Goal: Task Accomplishment & Management: Use online tool/utility

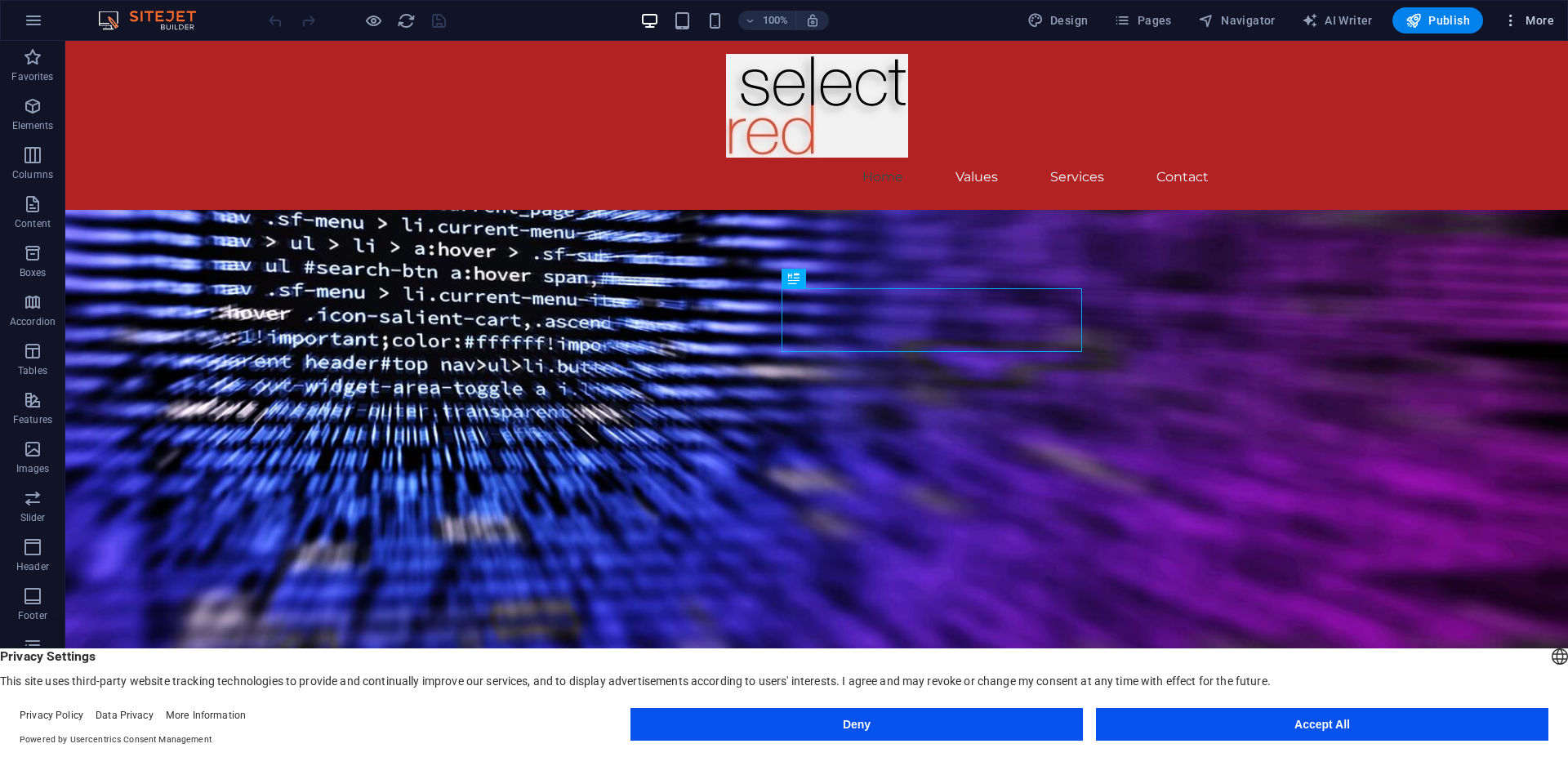
click at [1507, 21] on icon "button" at bounding box center [1511, 21] width 17 height 17
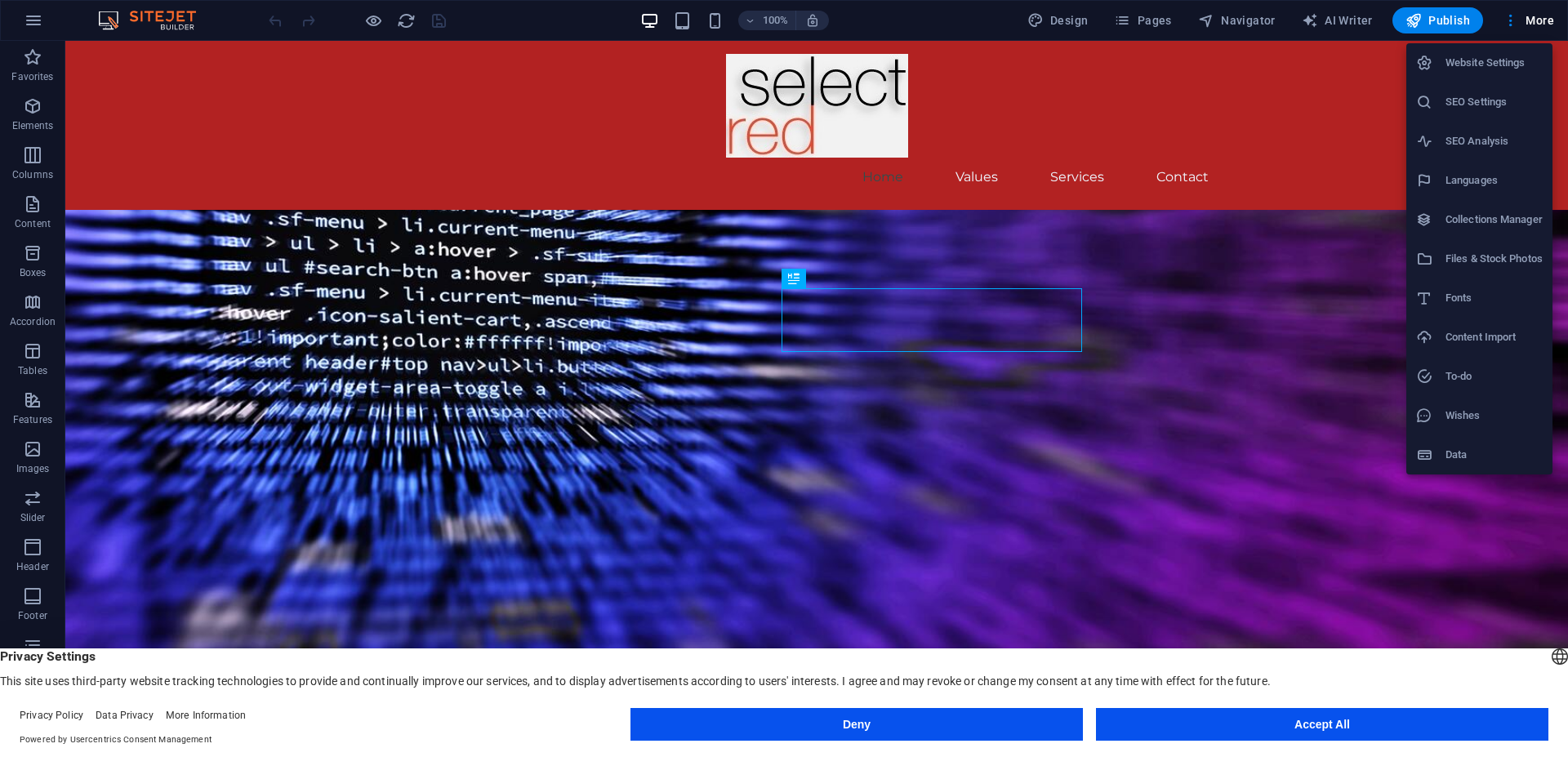
click at [1509, 21] on div at bounding box center [784, 378] width 1568 height 757
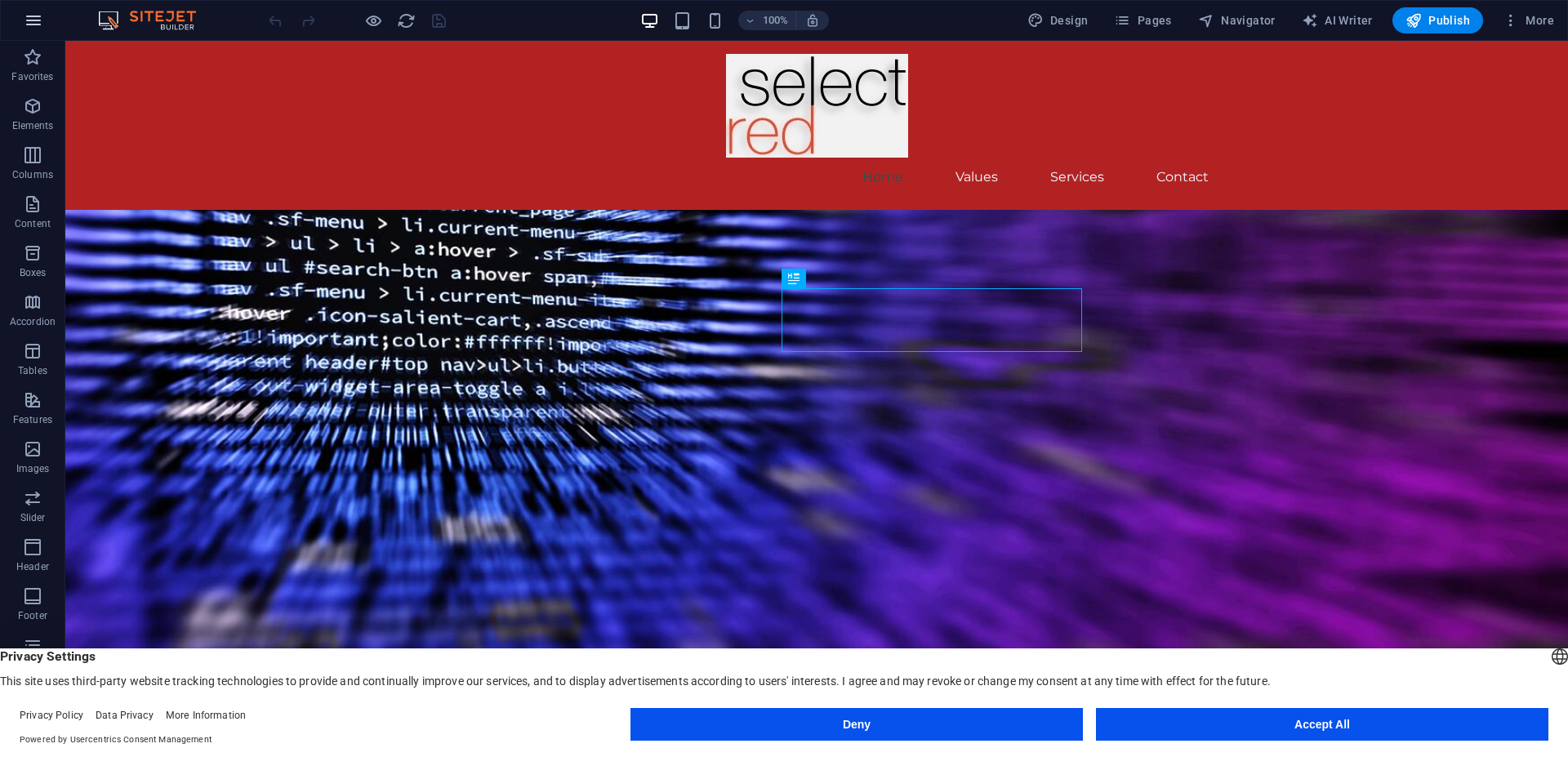
click at [33, 17] on icon "button" at bounding box center [33, 20] width 19 height 19
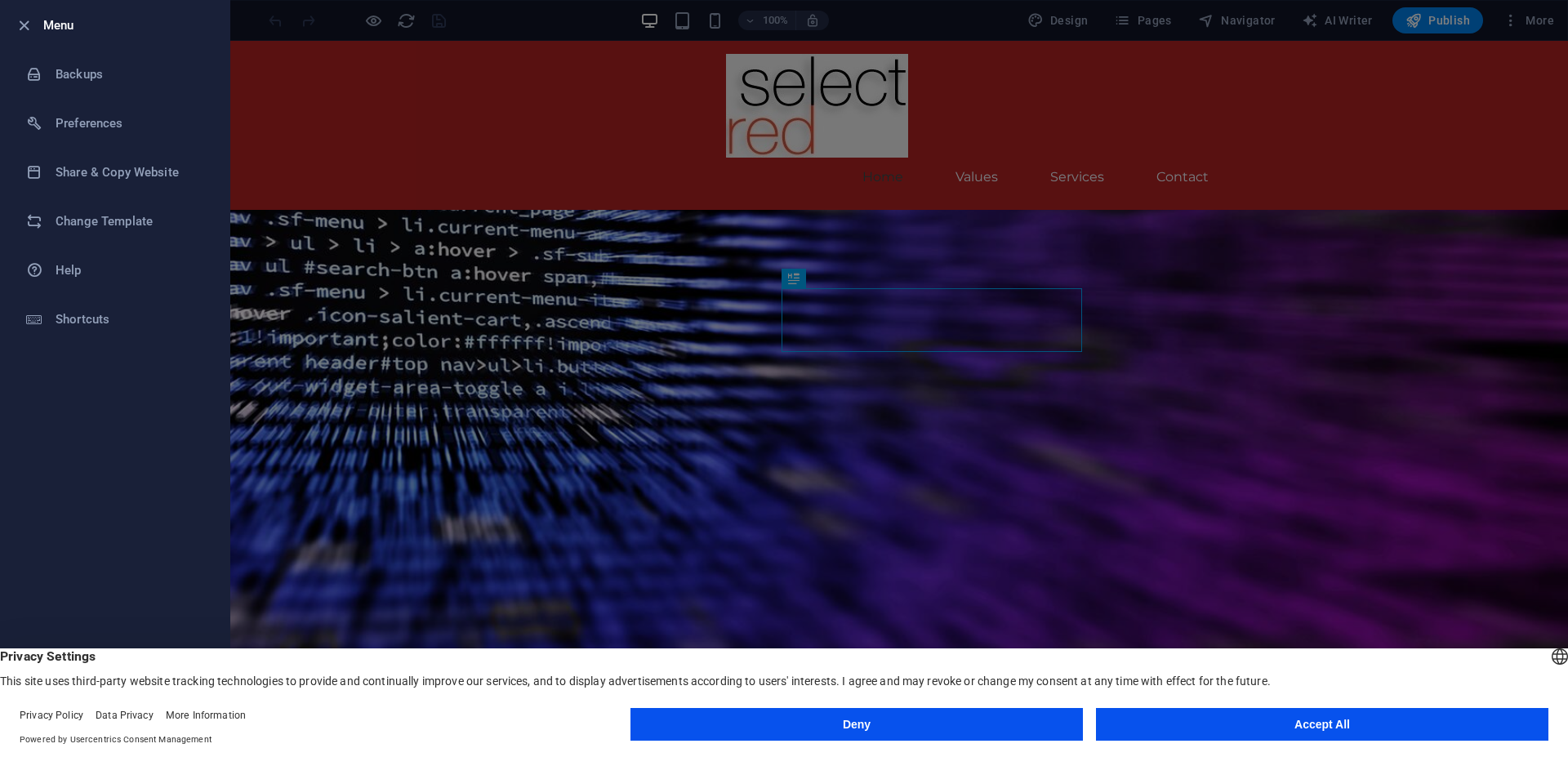
click at [784, 32] on div at bounding box center [784, 378] width 1568 height 757
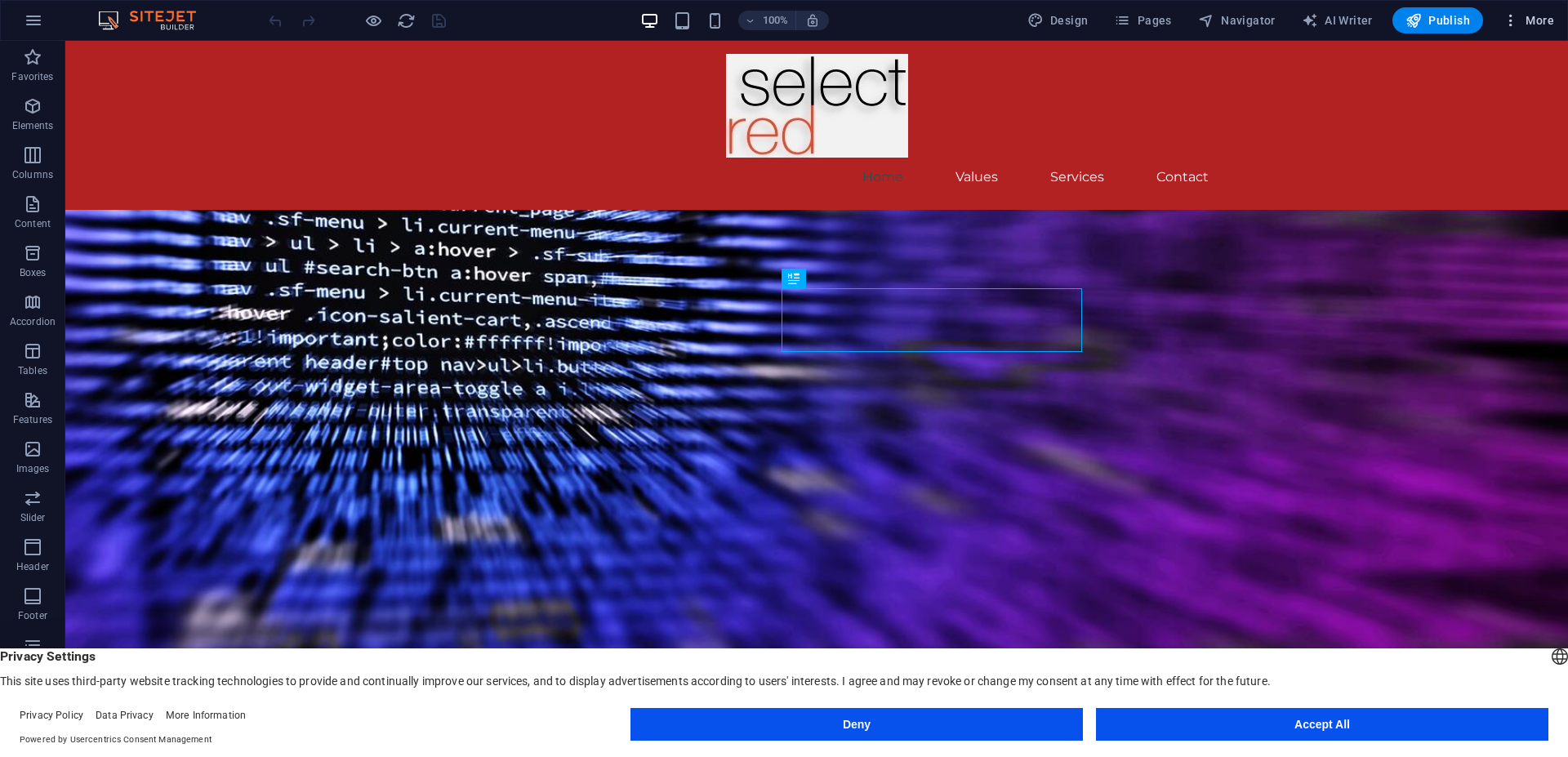
click at [1518, 18] on icon "button" at bounding box center [1511, 21] width 17 height 17
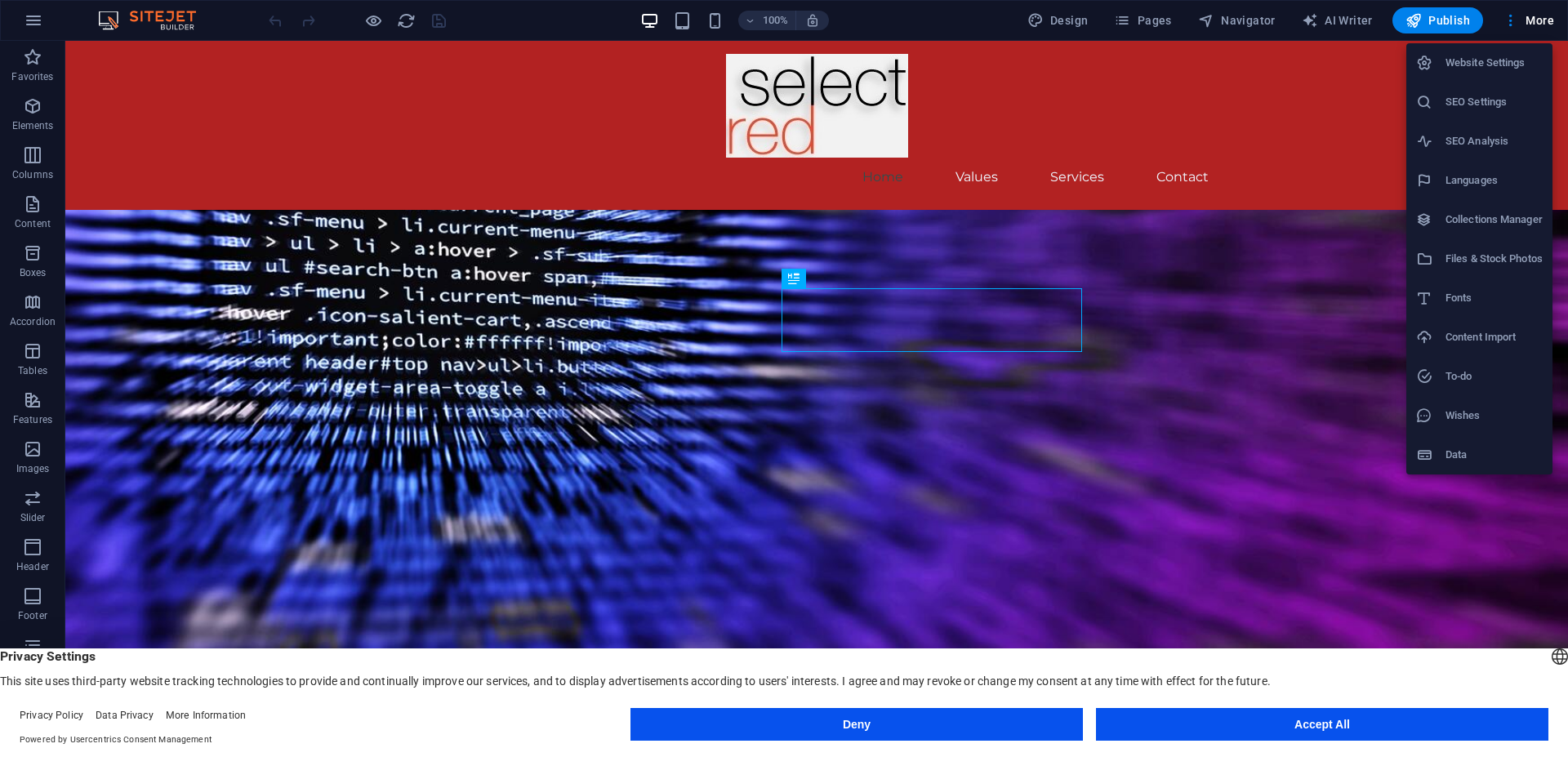
click at [1472, 67] on h6 "Website Settings" at bounding box center [1494, 62] width 97 height 19
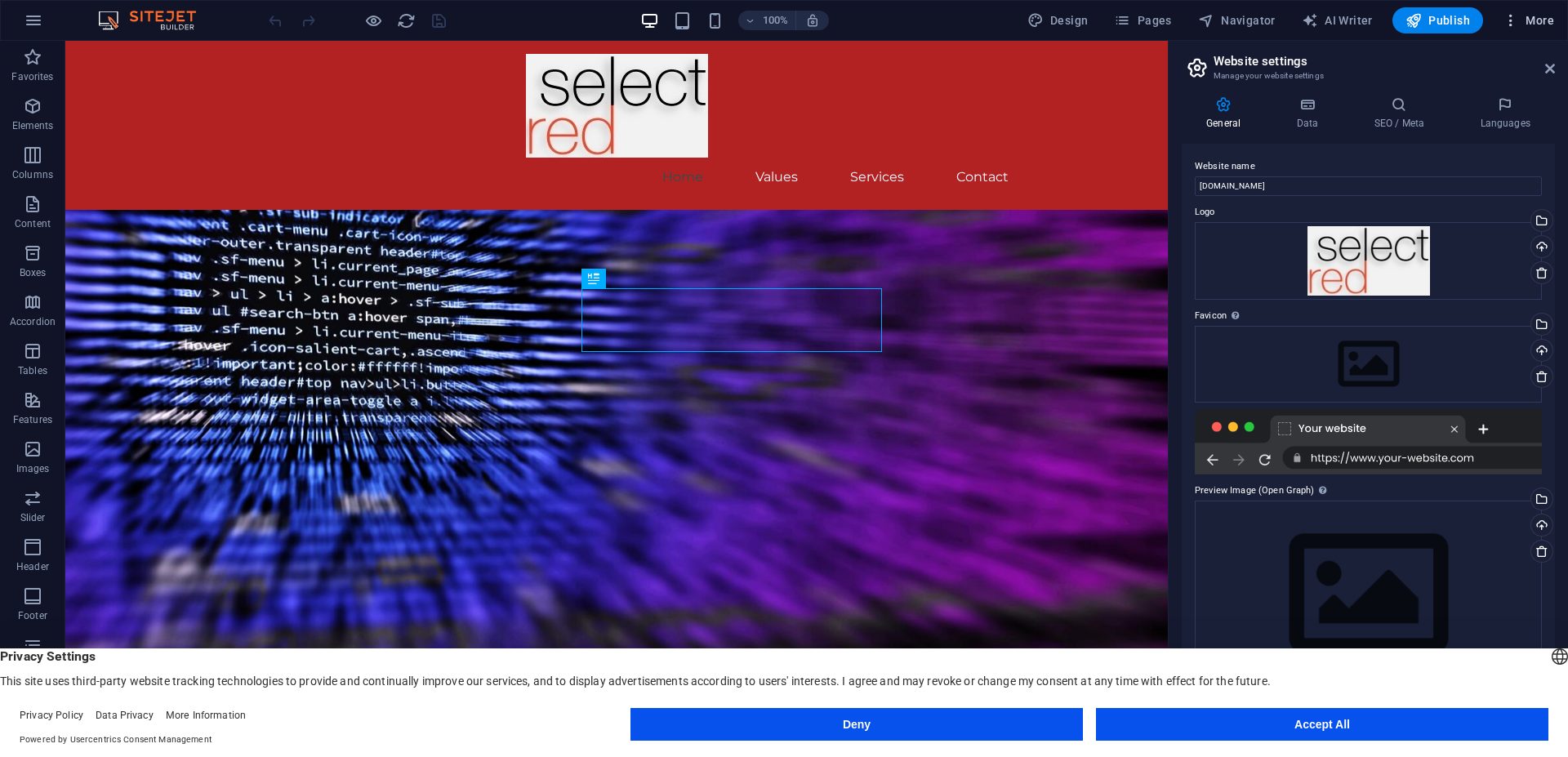
click at [1529, 14] on span "More" at bounding box center [1528, 21] width 51 height 17
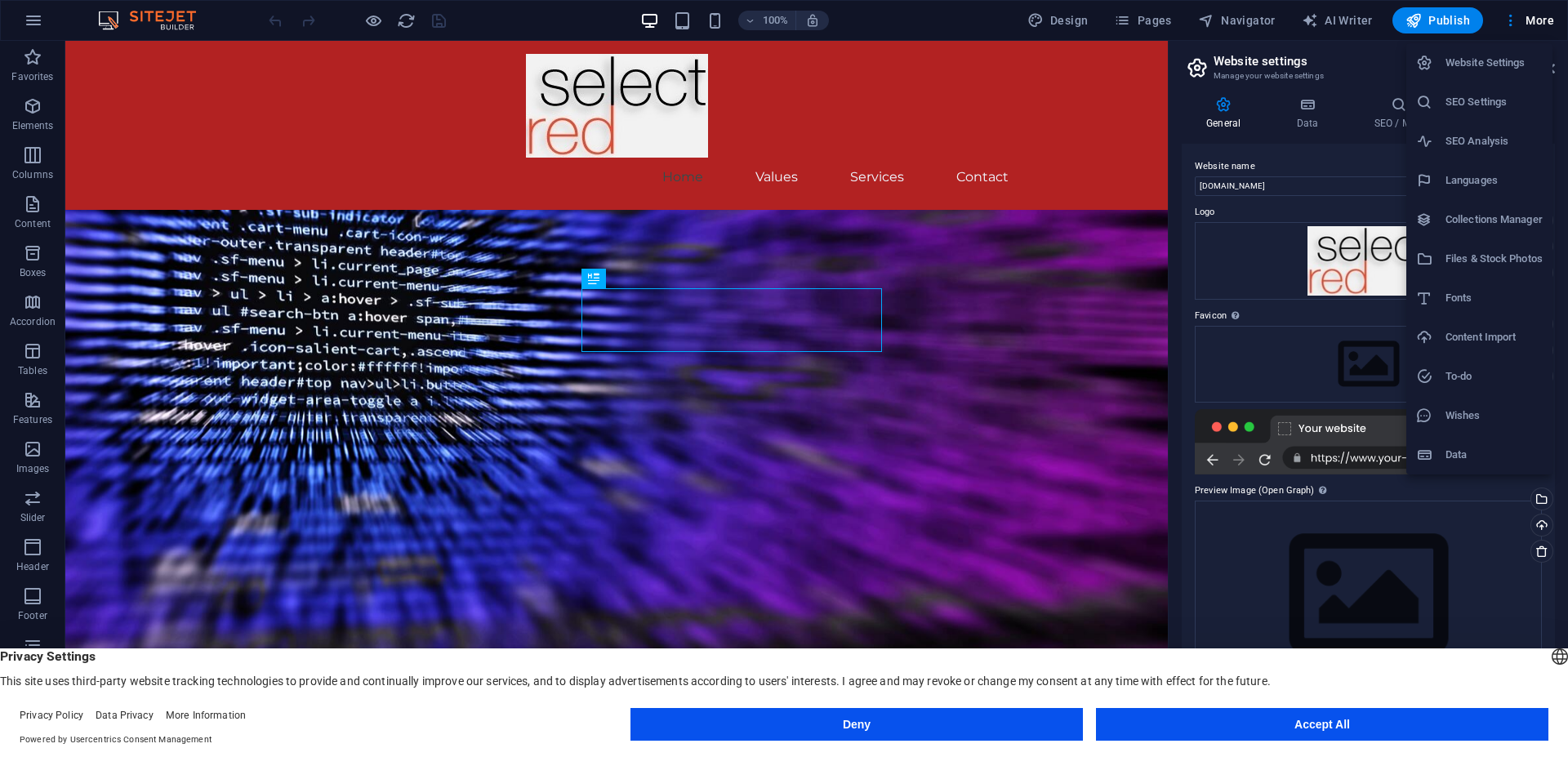
click at [1356, 558] on div at bounding box center [784, 378] width 1568 height 757
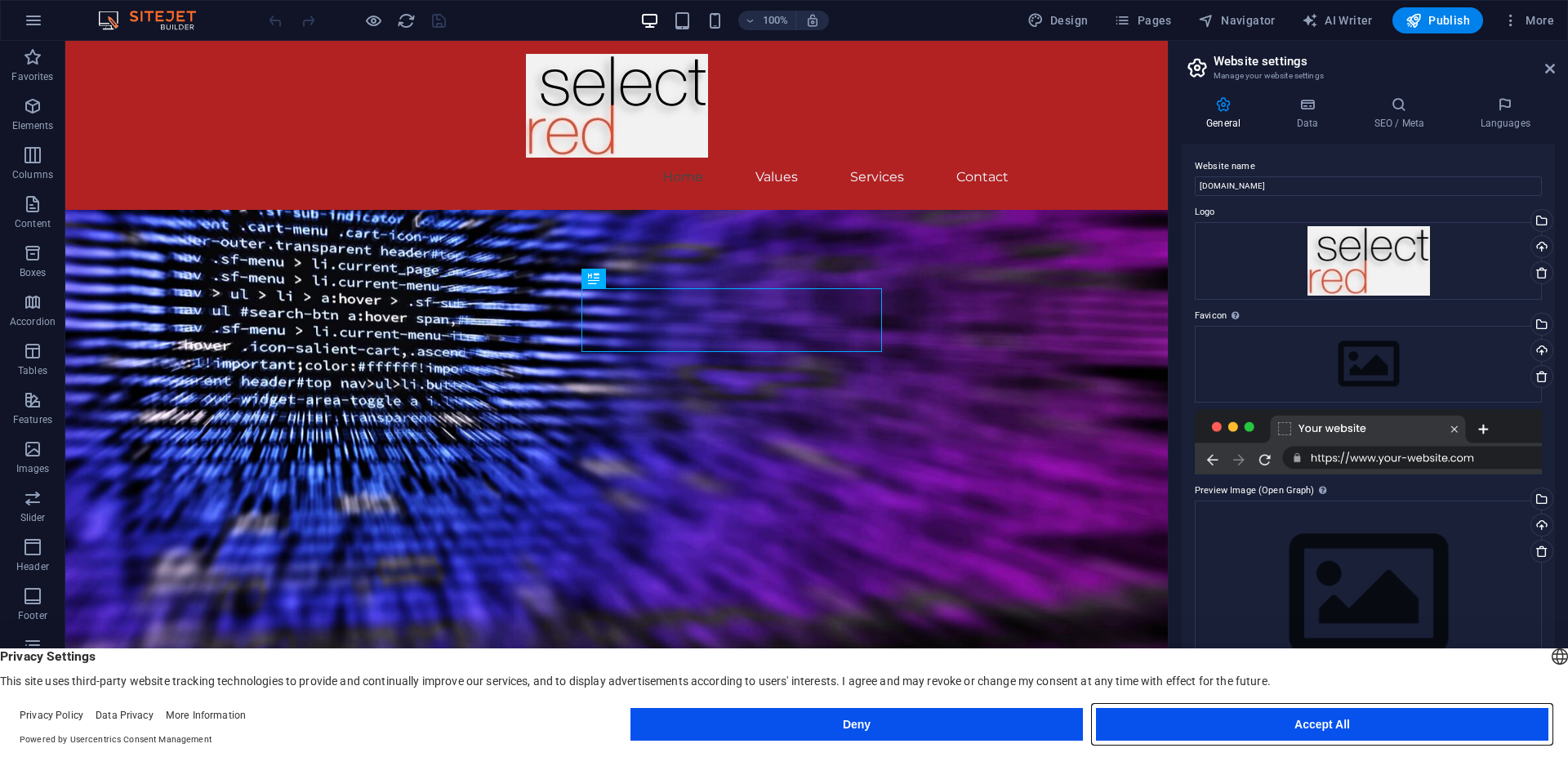
click at [1434, 738] on button "Accept All" at bounding box center [1323, 724] width 452 height 33
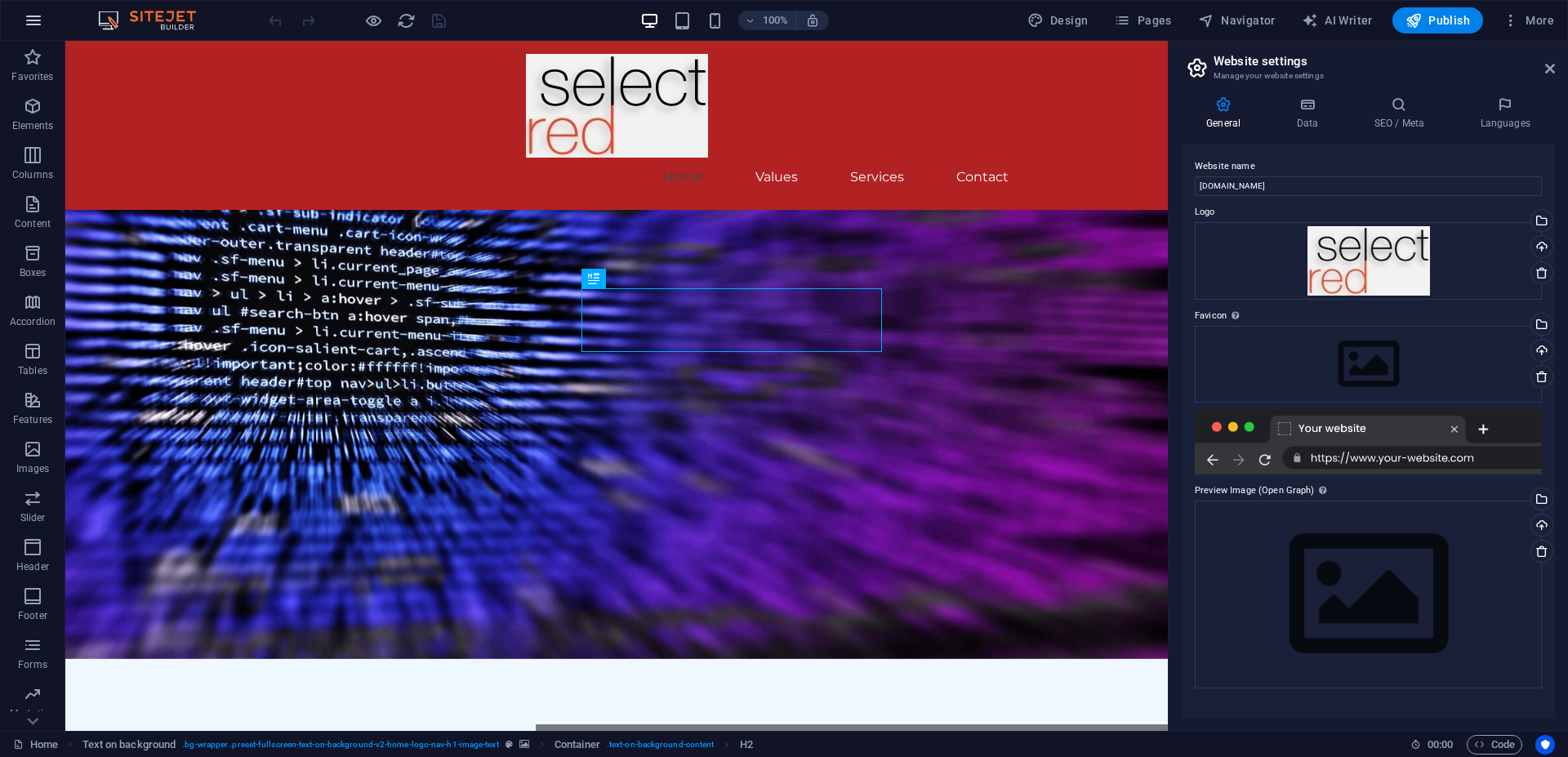
click at [35, 18] on icon "button" at bounding box center [33, 20] width 19 height 19
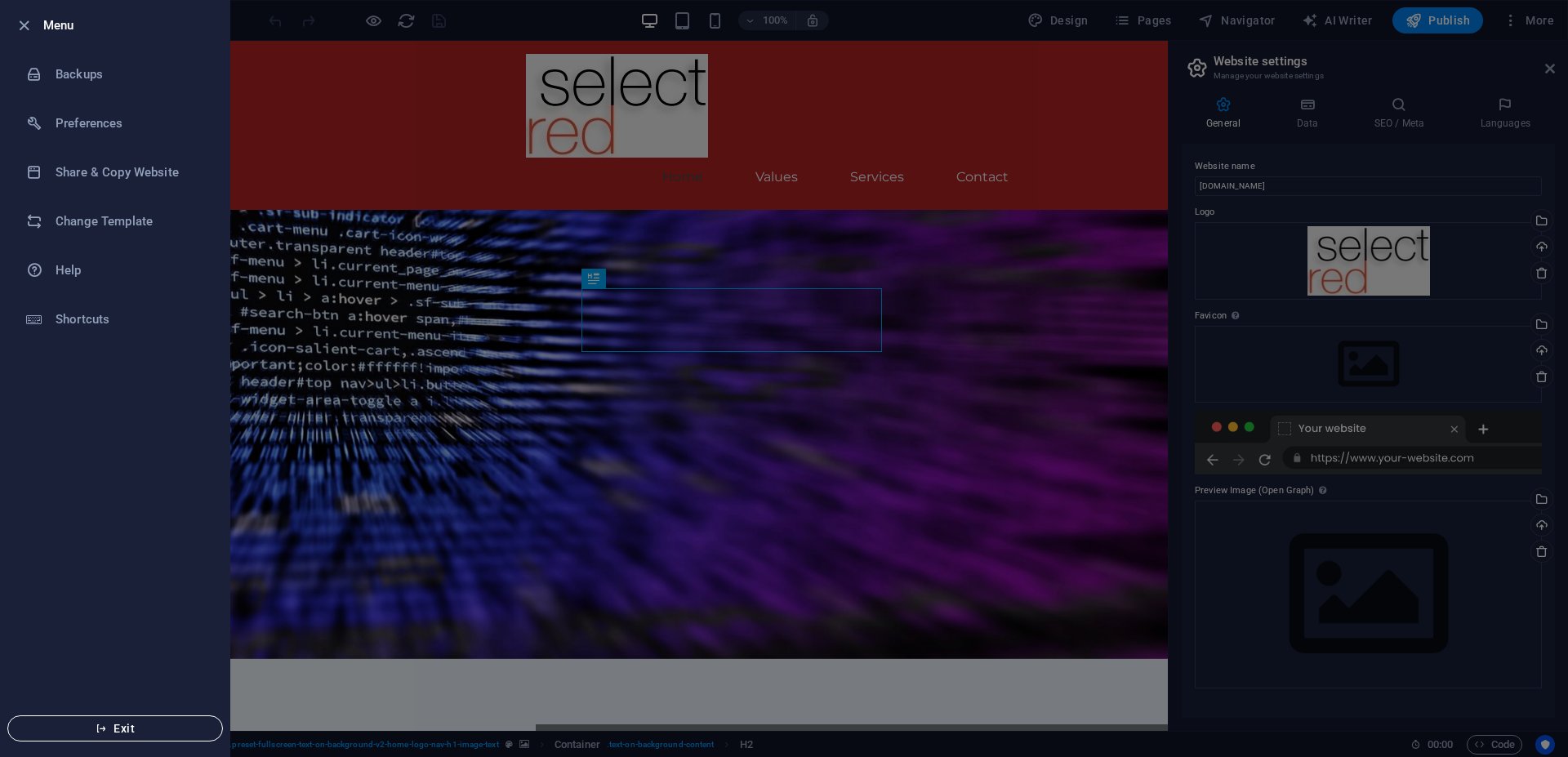
click at [114, 728] on span "Exit" at bounding box center [115, 729] width 188 height 13
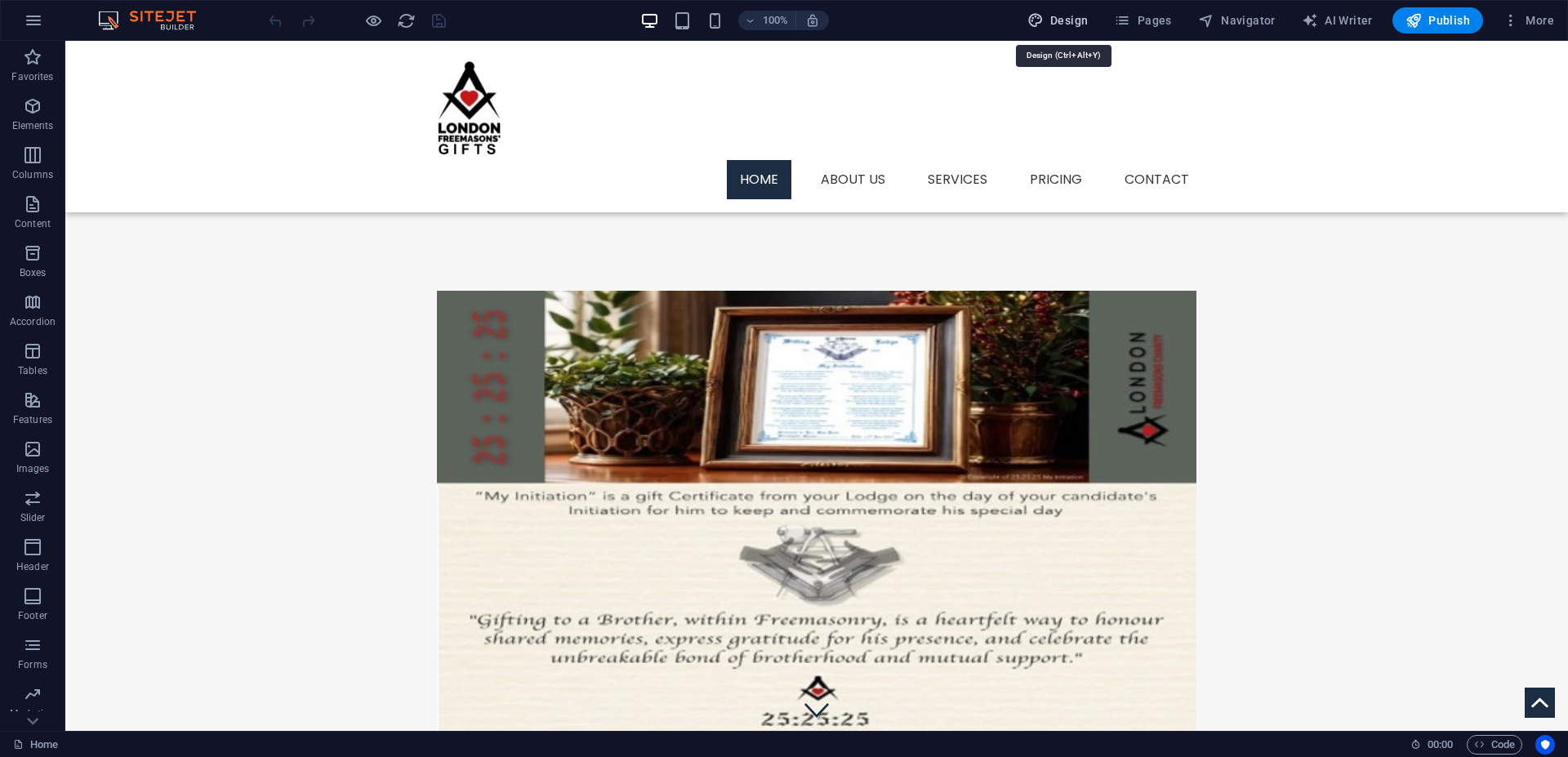
click at [1049, 22] on span "Design" at bounding box center [1058, 21] width 61 height 17
select select "px"
select select "300"
select select "px"
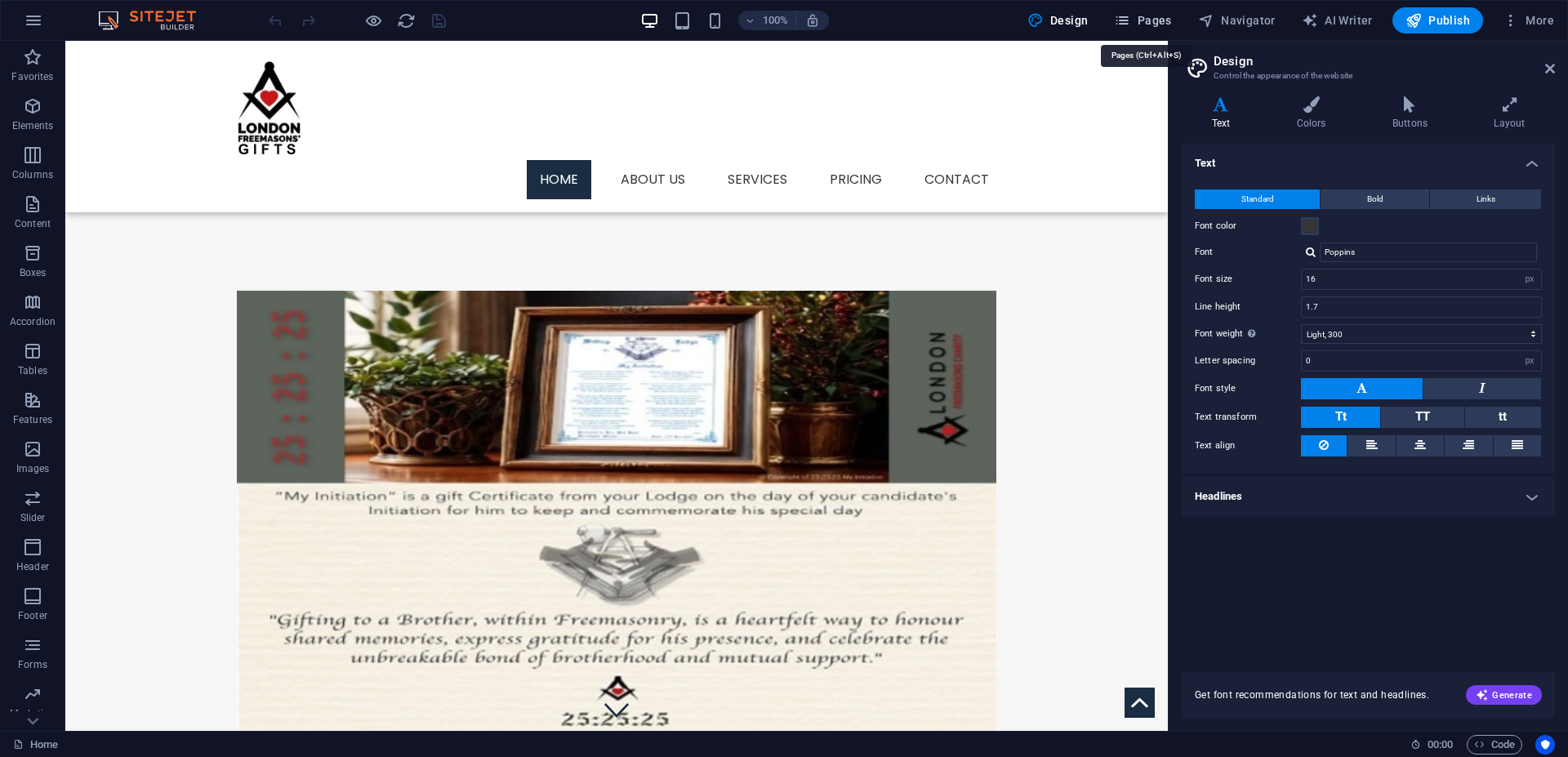
click at [1137, 24] on span "Pages" at bounding box center [1142, 21] width 57 height 17
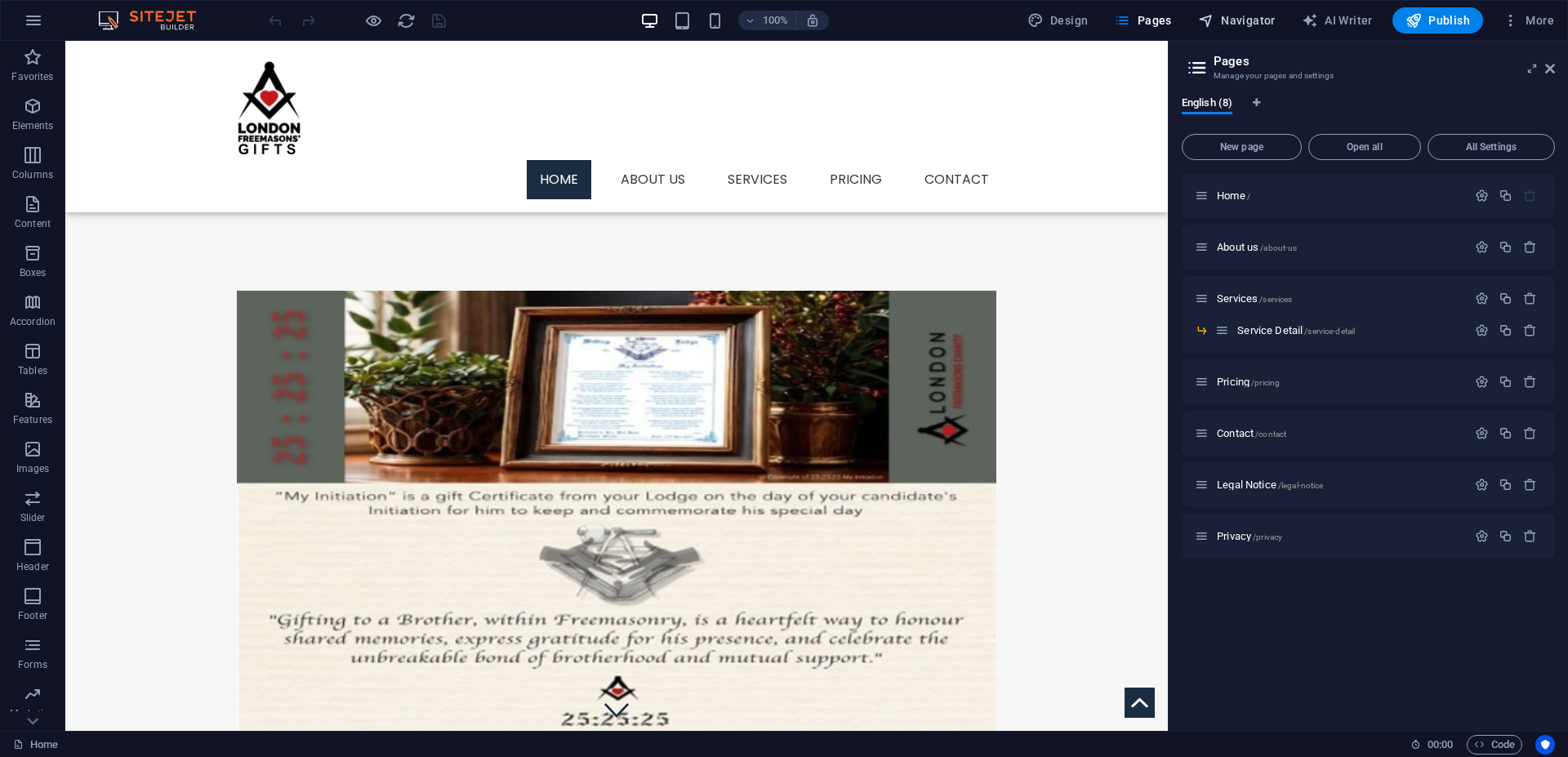
click at [1249, 21] on span "Navigator" at bounding box center [1237, 21] width 78 height 17
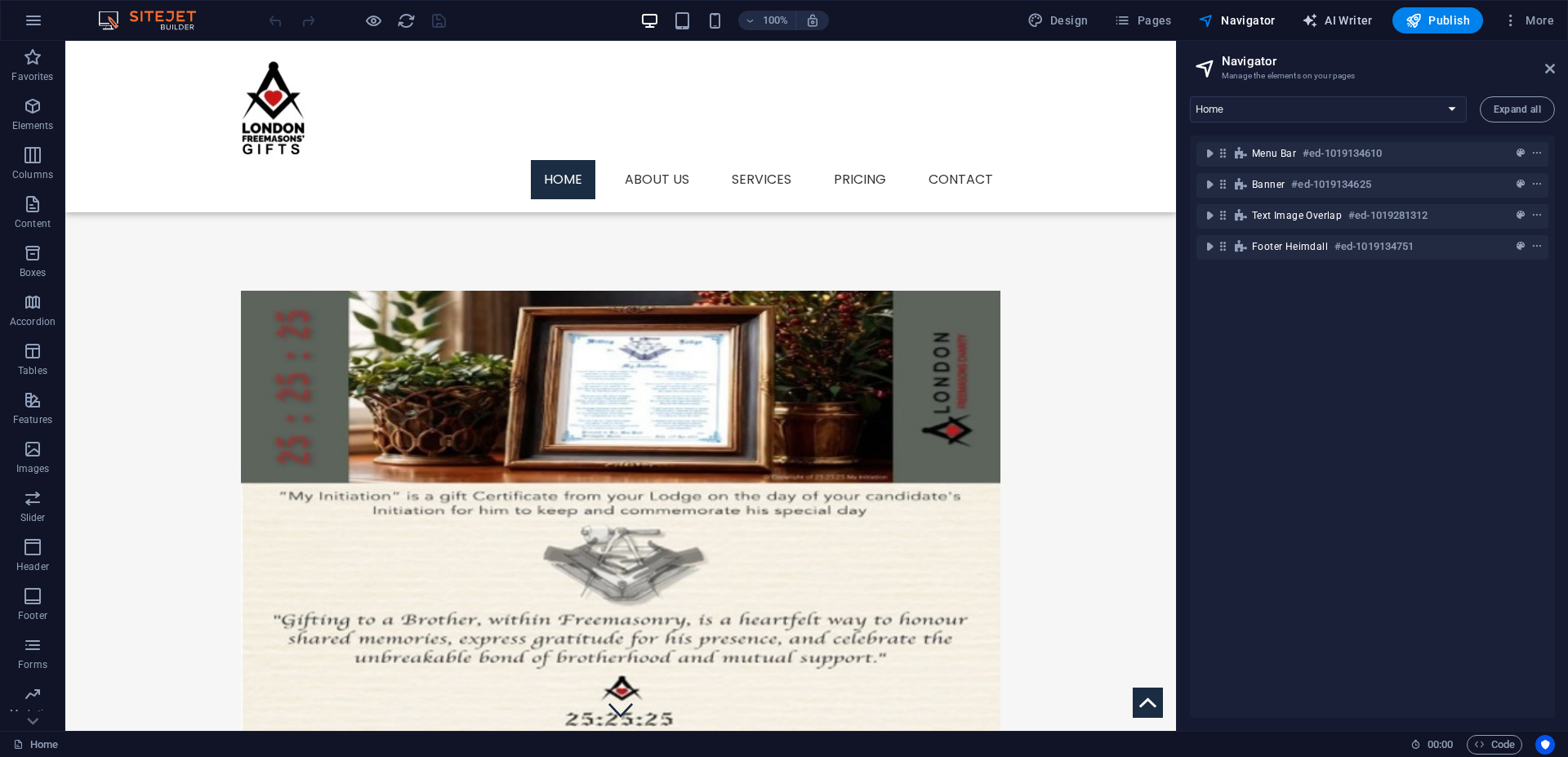
click at [1327, 18] on span "AI Writer" at bounding box center [1337, 21] width 71 height 17
select select "English"
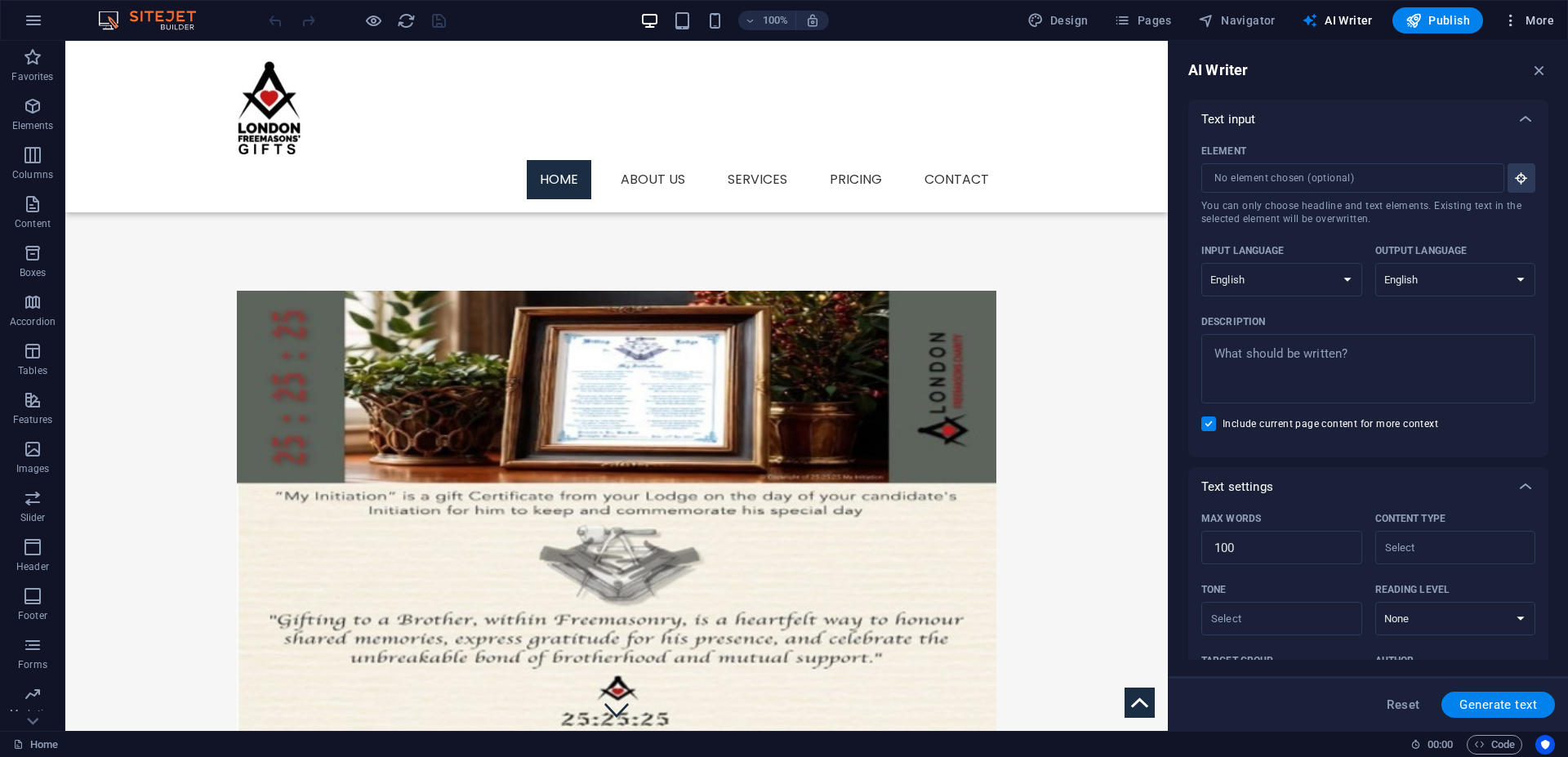
click at [1508, 18] on icon "button" at bounding box center [1511, 21] width 17 height 17
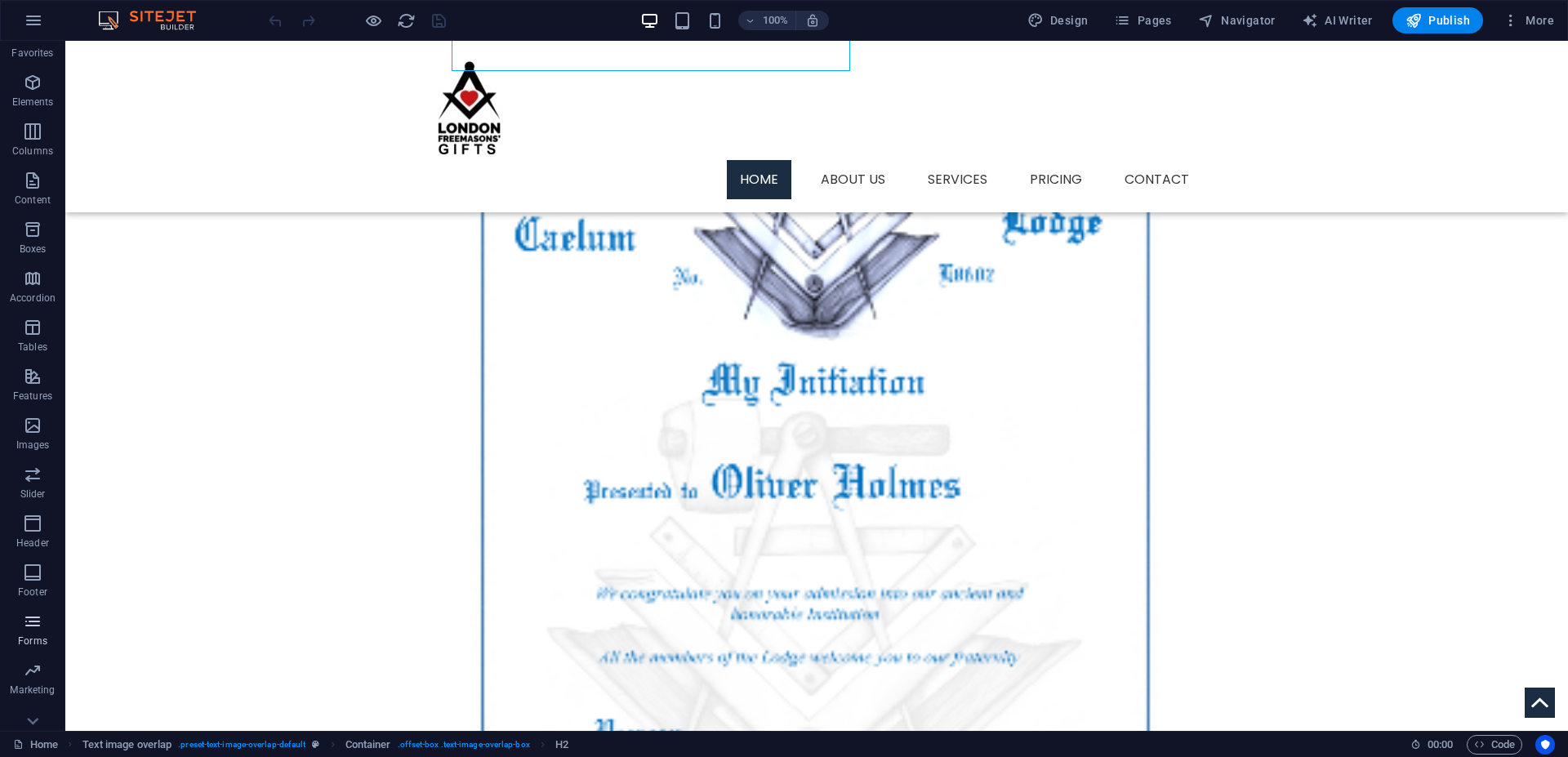
scroll to position [45, 0]
click at [38, 702] on icon "button" at bounding box center [32, 698] width 19 height 19
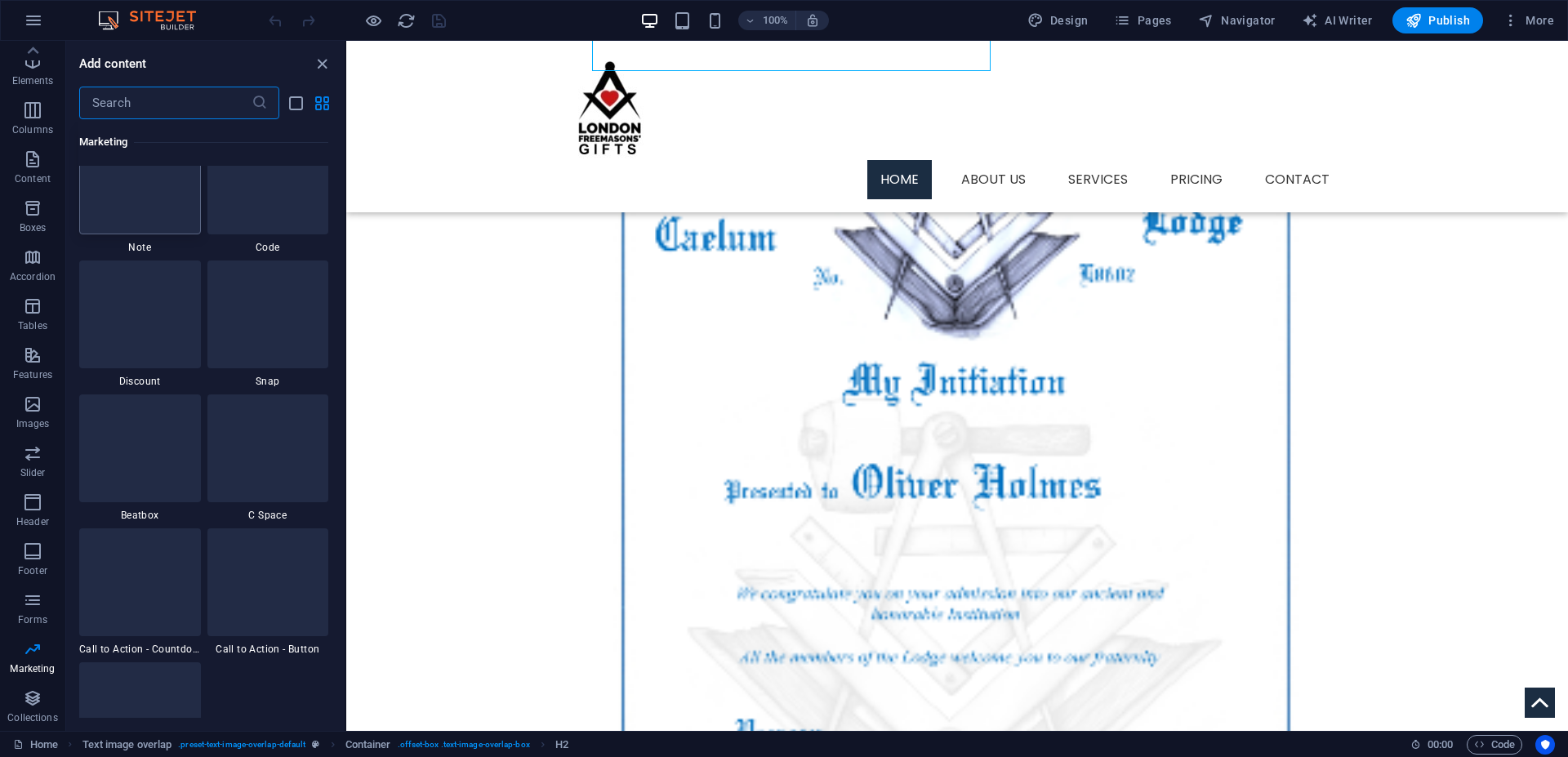
scroll to position [14377, 0]
